Goal: Task Accomplishment & Management: Complete application form

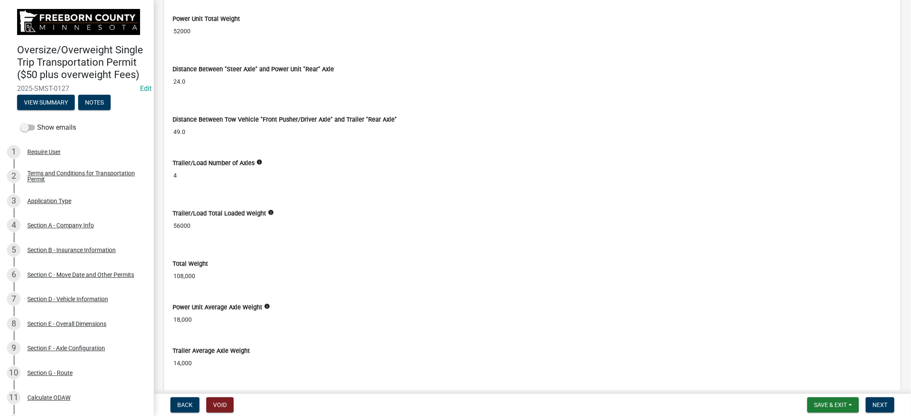
scroll to position [2324, 0]
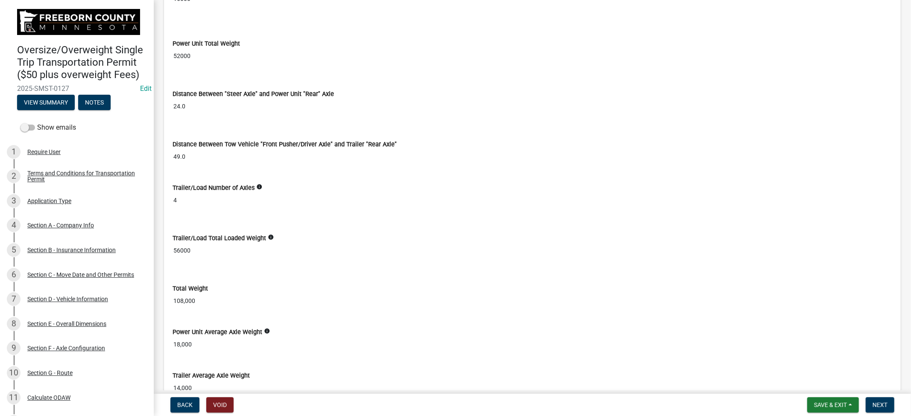
drag, startPoint x: 563, startPoint y: 285, endPoint x: 563, endPoint y: 280, distance: 5.2
click at [563, 282] on div "Total Weight 108,000" at bounding box center [531, 290] width 719 height 37
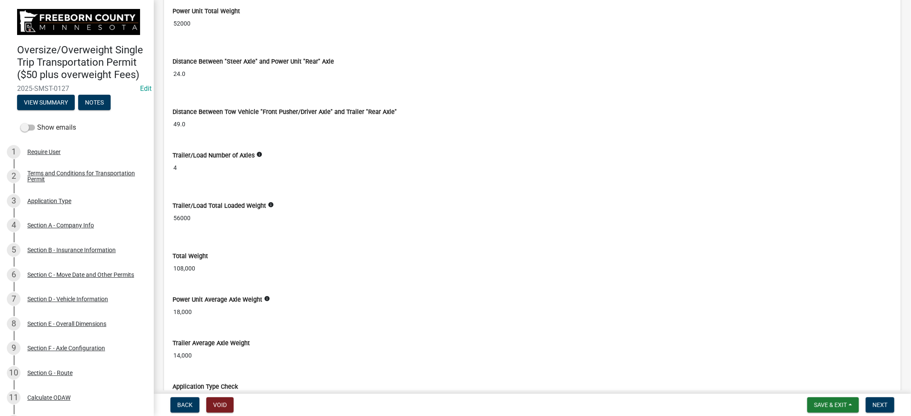
scroll to position [2371, 0]
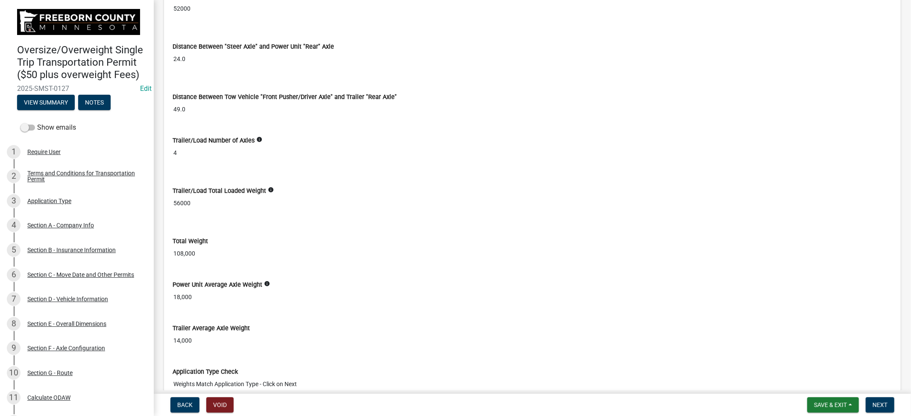
click at [450, 84] on div "Distance Between Tow Vehicle "Front Pusher/Driver Axle" and Trailer "Rear Axle"…" at bounding box center [531, 99] width 719 height 37
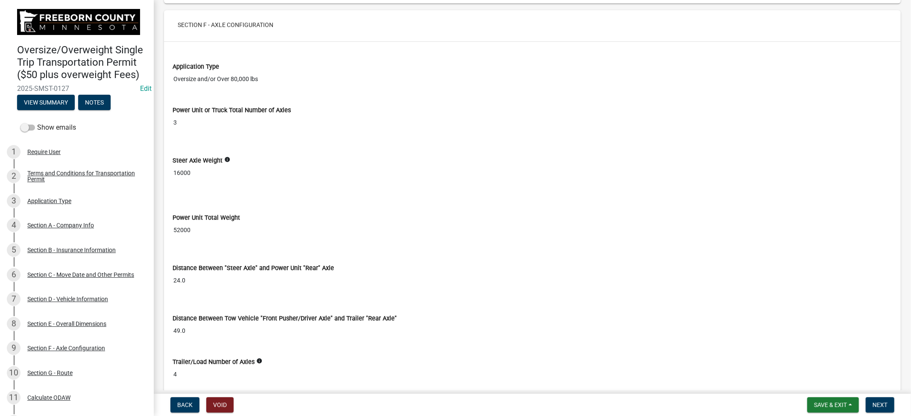
scroll to position [2134, 0]
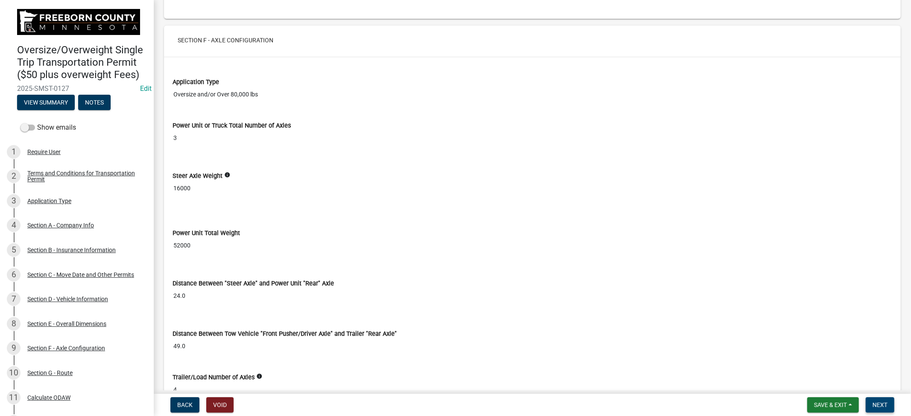
click at [878, 403] on span "Next" at bounding box center [879, 405] width 15 height 7
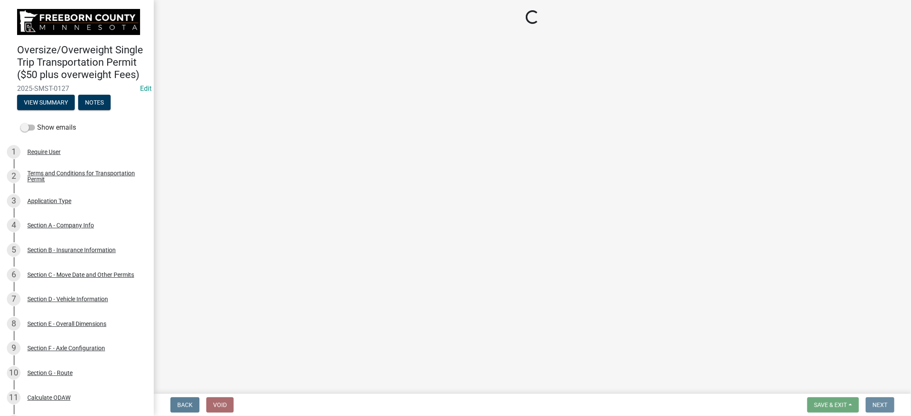
scroll to position [0, 0]
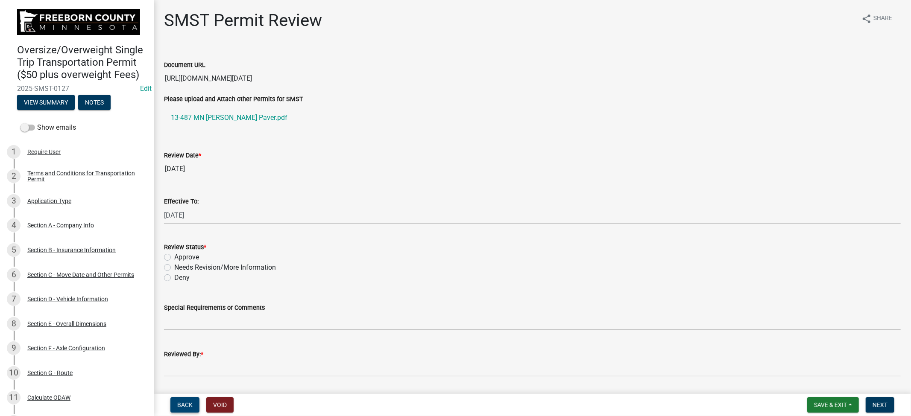
click at [185, 407] on span "Back" at bounding box center [184, 405] width 15 height 7
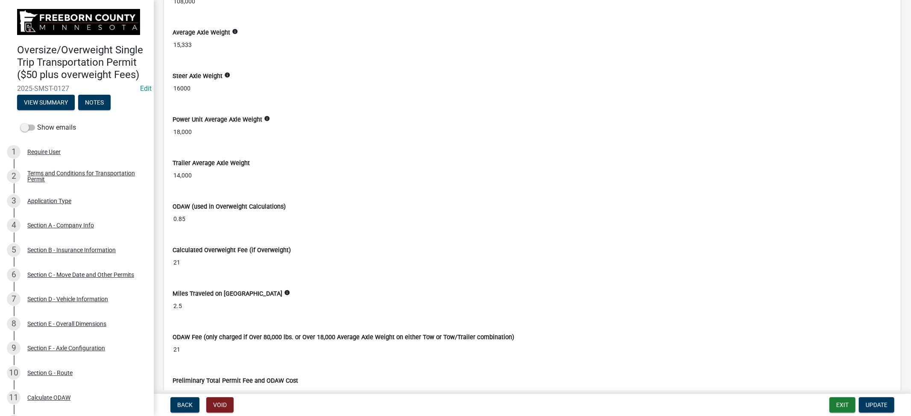
scroll to position [3557, 0]
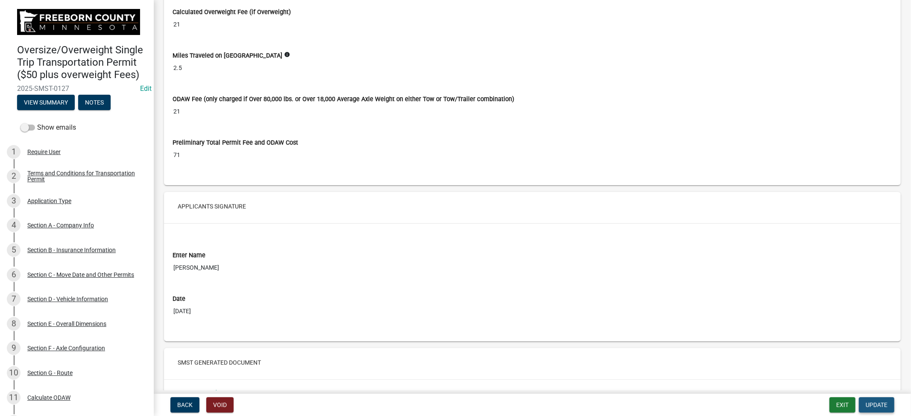
click at [880, 402] on span "Update" at bounding box center [876, 405] width 22 height 7
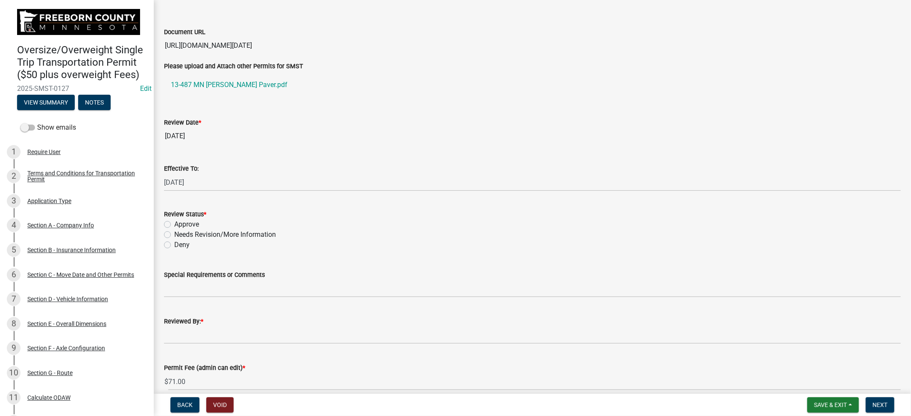
scroll to position [47, 0]
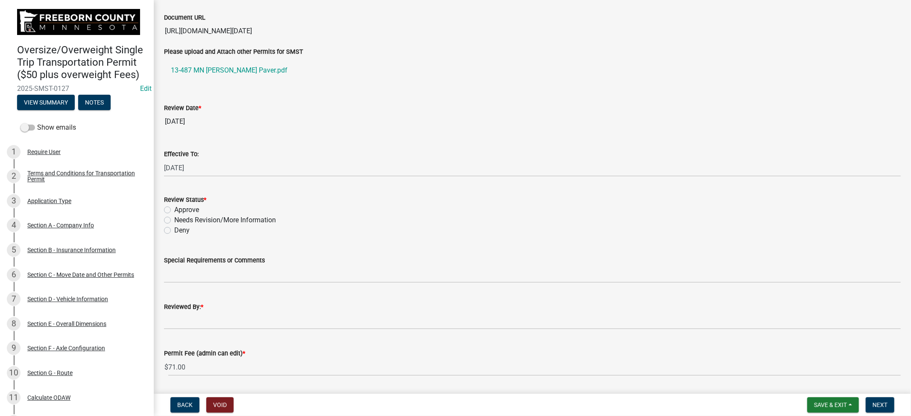
click at [174, 210] on label "Approve" at bounding box center [186, 210] width 25 height 10
click at [174, 210] on input "Approve" at bounding box center [177, 208] width 6 height 6
radio input "true"
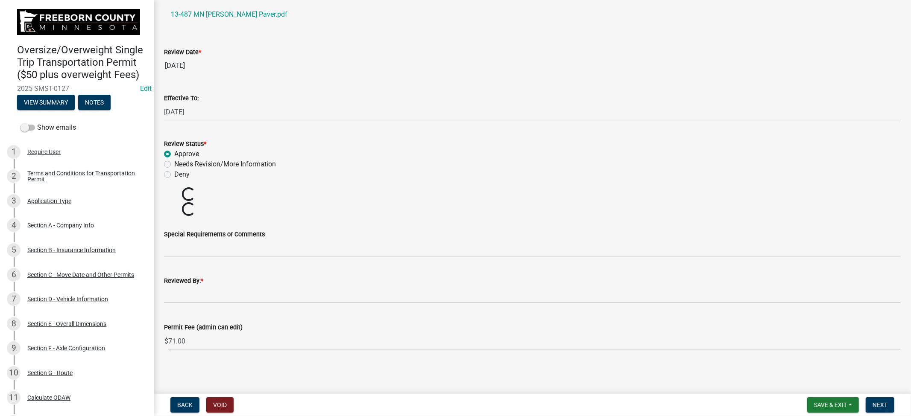
scroll to position [73, 0]
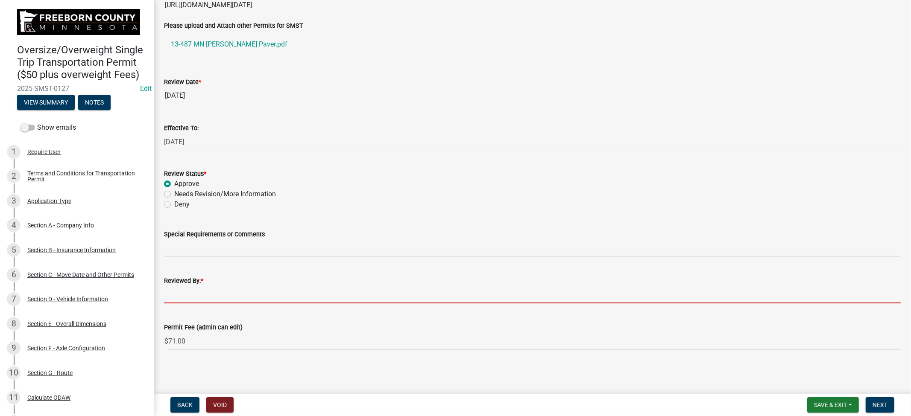
click at [220, 299] on input "Reviewed By: *" at bounding box center [532, 295] width 736 height 18
type input "[PERSON_NAME]"
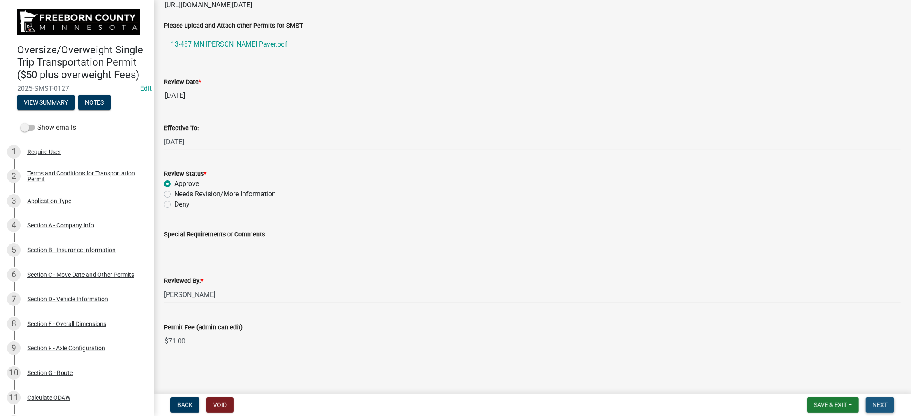
click at [880, 405] on span "Next" at bounding box center [879, 405] width 15 height 7
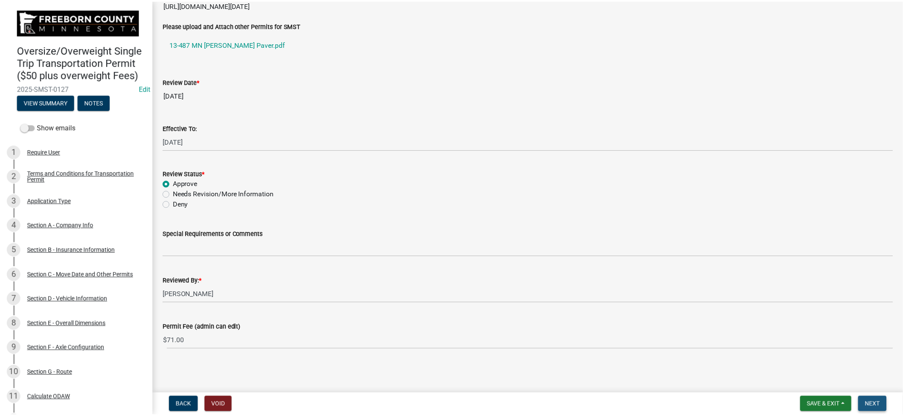
scroll to position [0, 0]
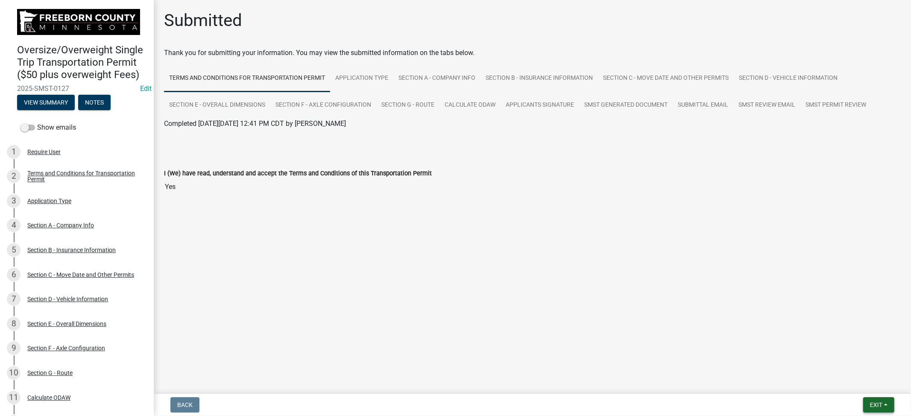
click at [865, 406] on button "Exit" at bounding box center [878, 404] width 31 height 15
click at [858, 386] on button "Save & Exit" at bounding box center [860, 383] width 68 height 20
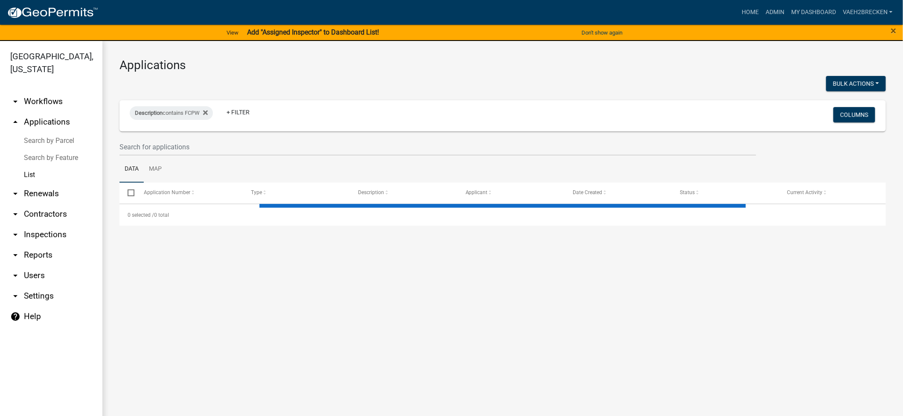
select select "3: 100"
